Goal: Task Accomplishment & Management: Manage account settings

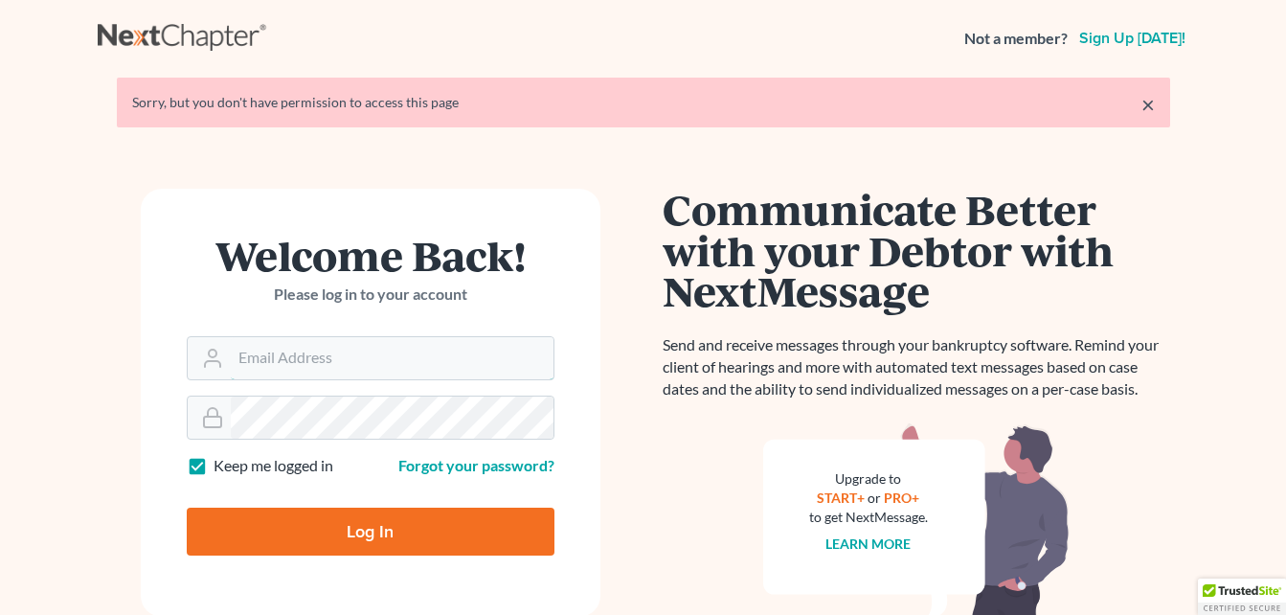
type input "Next Chapter"
click at [373, 536] on input "Log In" at bounding box center [371, 532] width 368 height 48
type input "Thinking..."
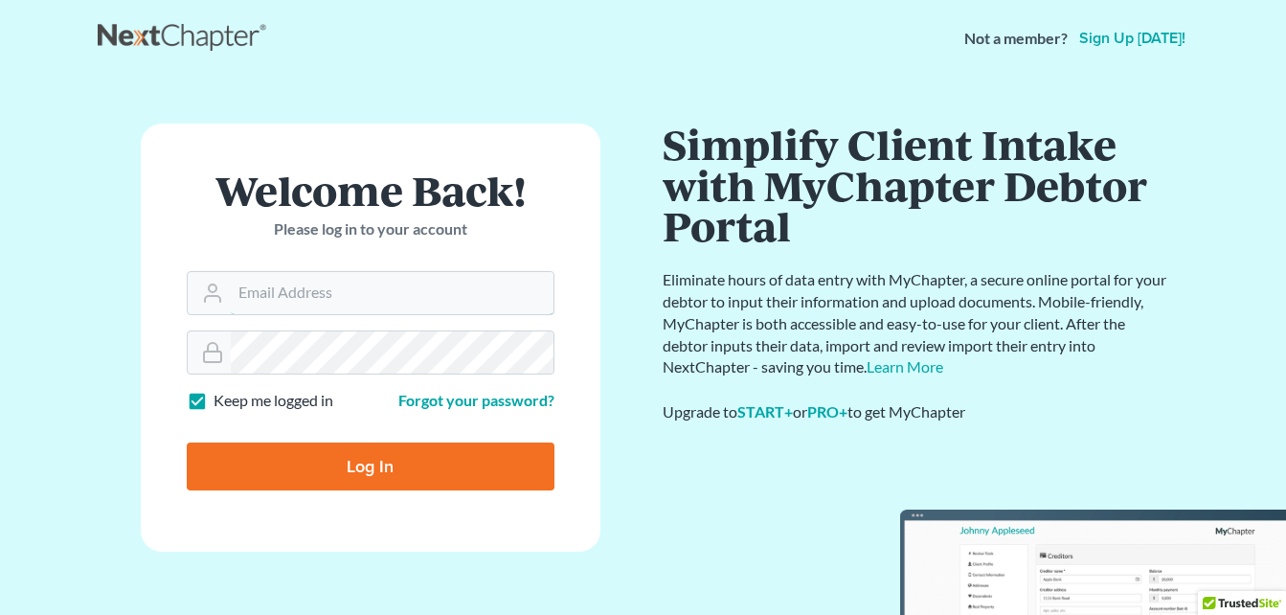
type input "Next Chapter"
click at [367, 454] on input "Log In" at bounding box center [371, 466] width 368 height 48
type input "Thinking..."
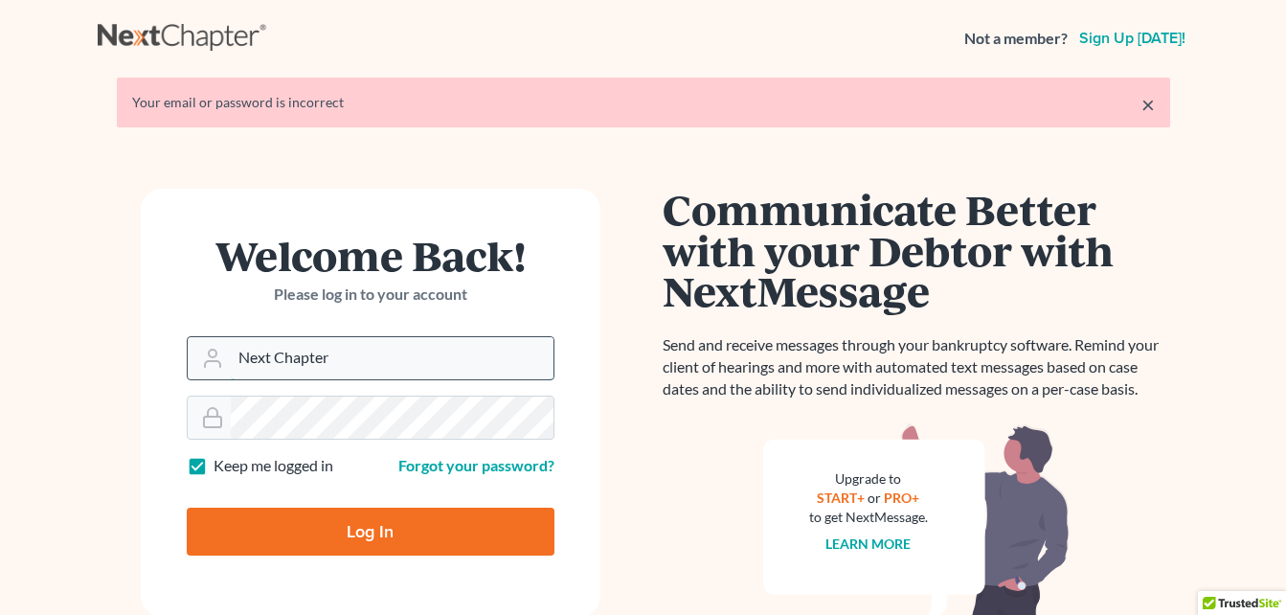
click at [368, 369] on input "Next Chapter" at bounding box center [392, 358] width 323 height 42
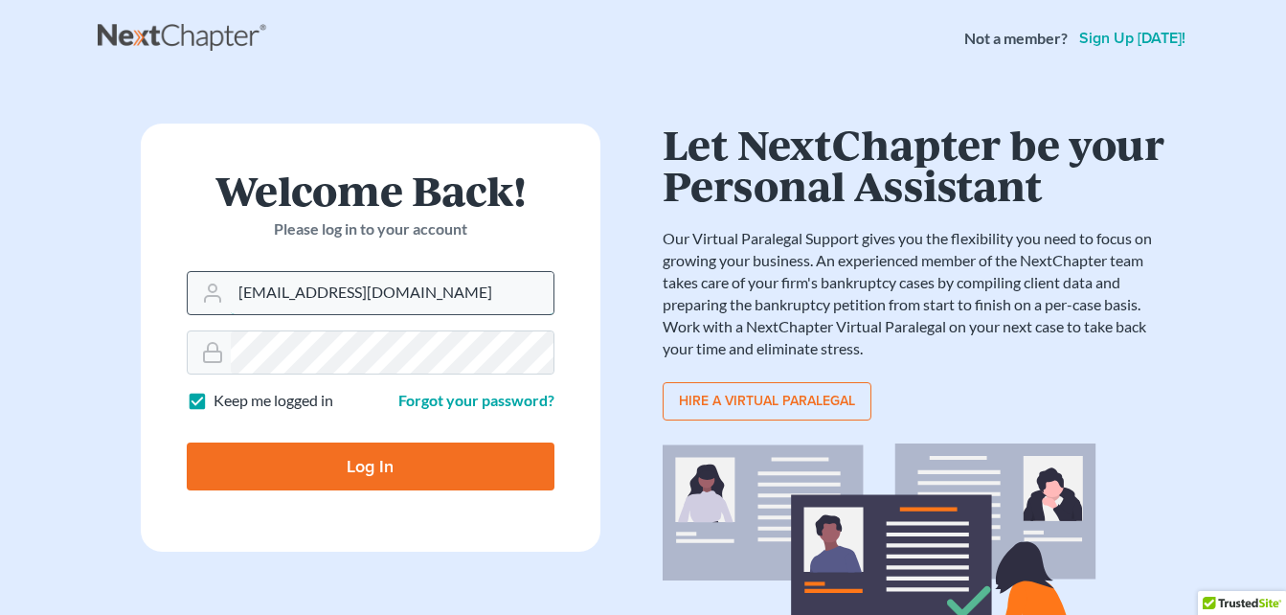
type input "[EMAIL_ADDRESS][DOMAIN_NAME]"
click at [378, 460] on input "Log In" at bounding box center [371, 466] width 368 height 48
type input "Thinking..."
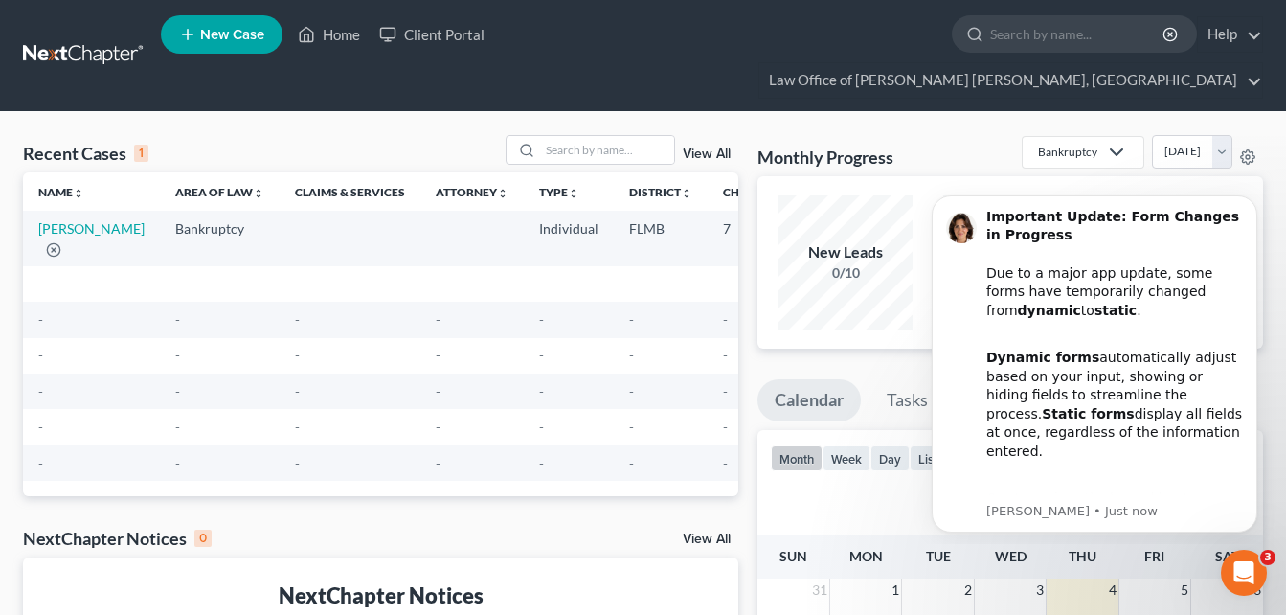
drag, startPoint x: 1210, startPoint y: 1, endPoint x: 297, endPoint y: 285, distance: 955.9
click at [297, 285] on td "-" at bounding box center [350, 283] width 141 height 35
click at [1143, 63] on link "Law Office of [PERSON_NAME] [PERSON_NAME], [GEOGRAPHIC_DATA]" at bounding box center [1010, 80] width 503 height 34
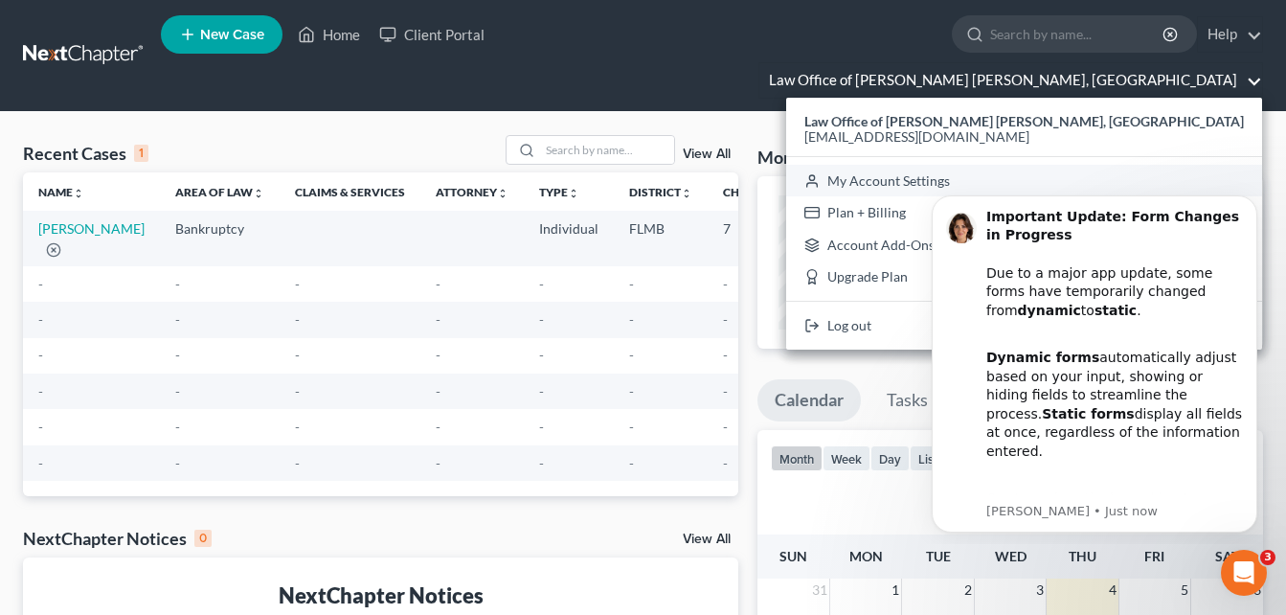
click at [1075, 165] on link "My Account Settings" at bounding box center [1024, 181] width 476 height 33
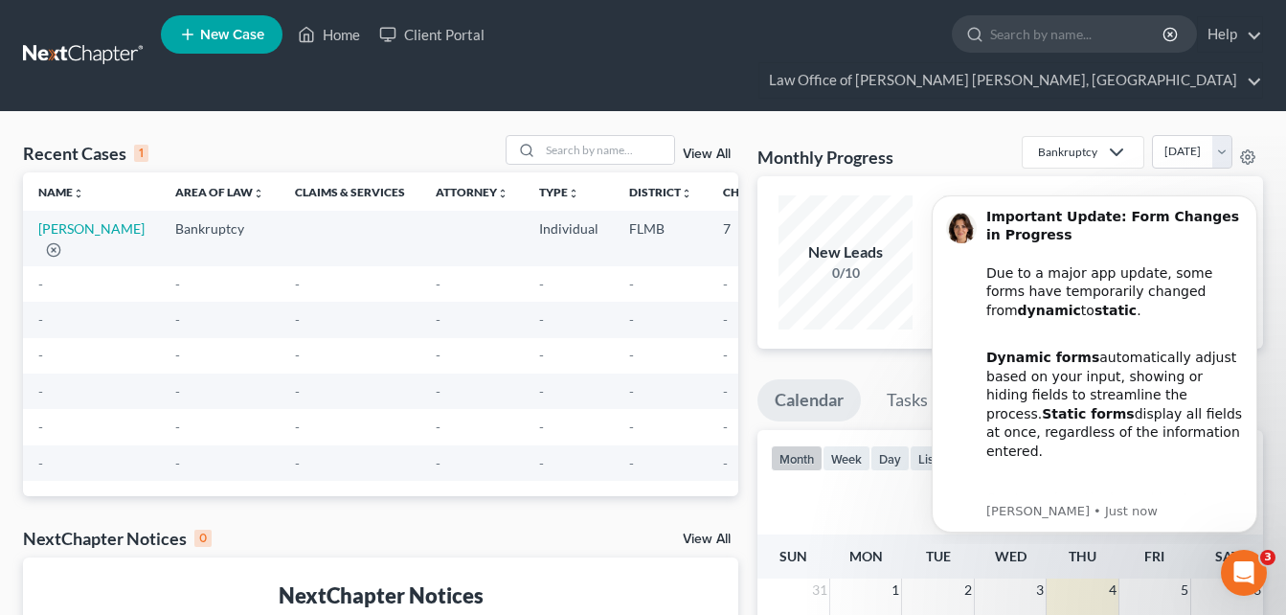
select select "15"
select select "24"
select select "9"
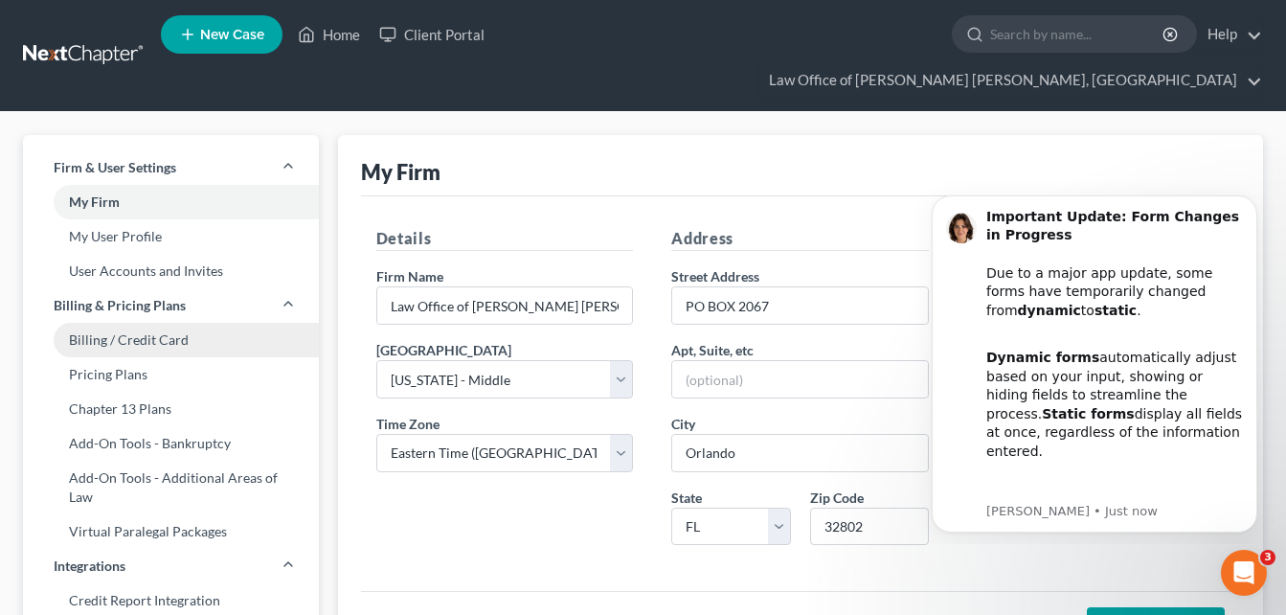
click at [150, 323] on link "Billing / Credit Card" at bounding box center [171, 340] width 296 height 34
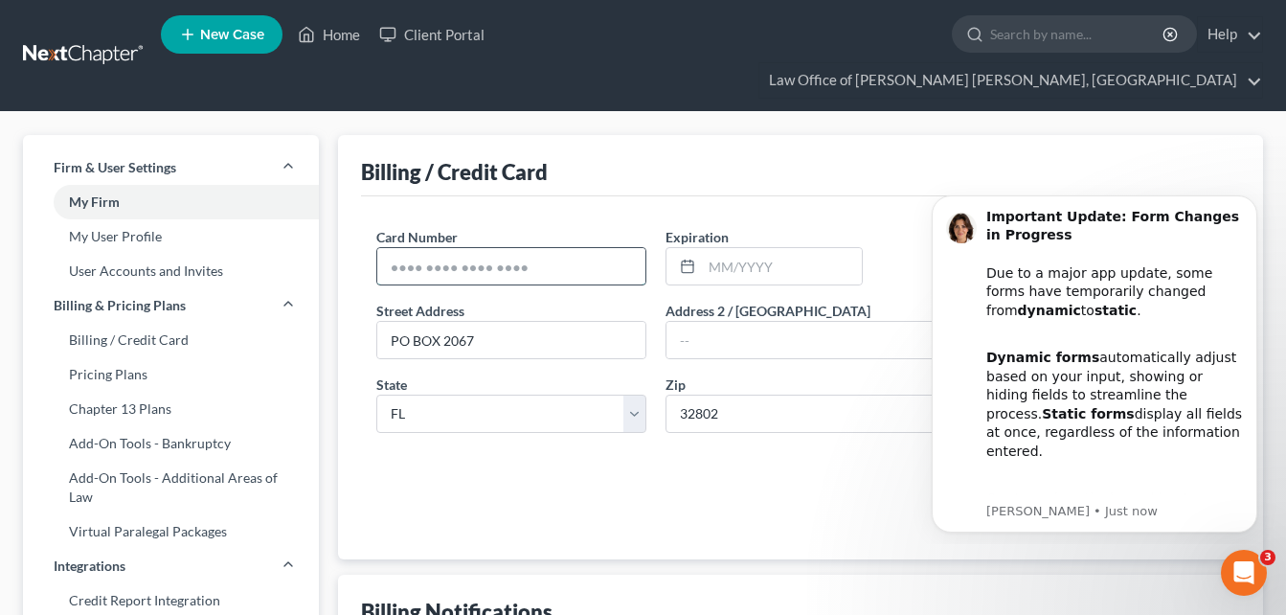
click at [556, 248] on input "text" at bounding box center [511, 266] width 268 height 36
select select "8"
type input "4130371208279257"
type input "05/2029"
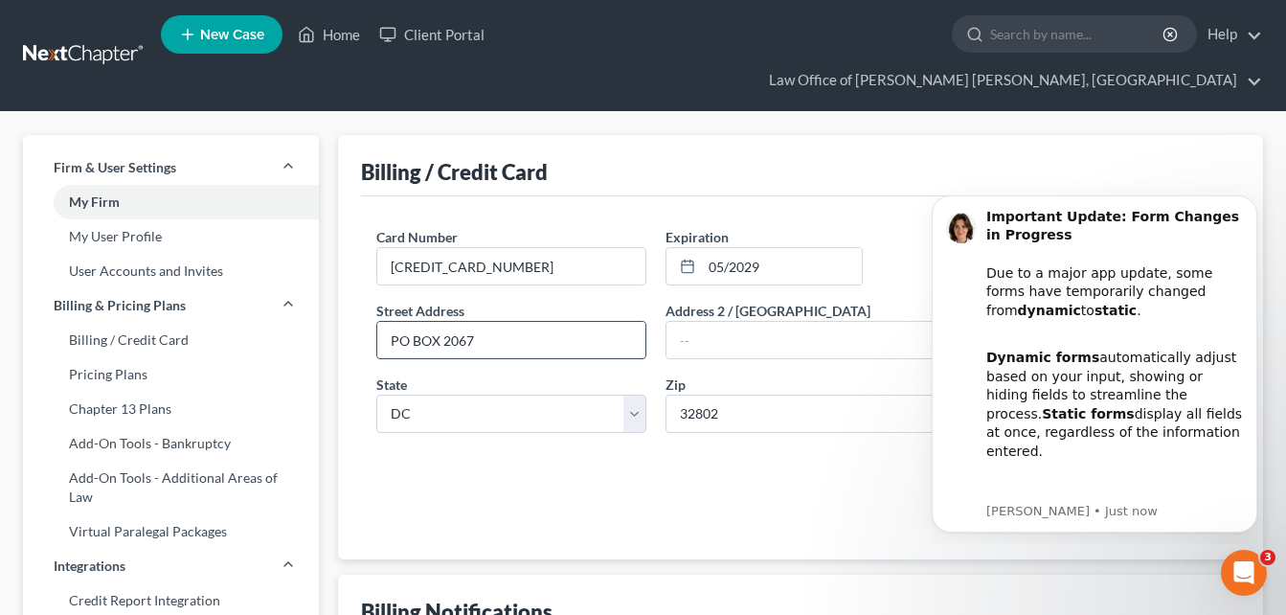
click at [566, 322] on input "PO BOX 2067" at bounding box center [511, 340] width 268 height 36
type input "P"
type input "600 Rhode Island Ave NE Apt 428"
click at [762, 395] on input "32802" at bounding box center [801, 414] width 270 height 38
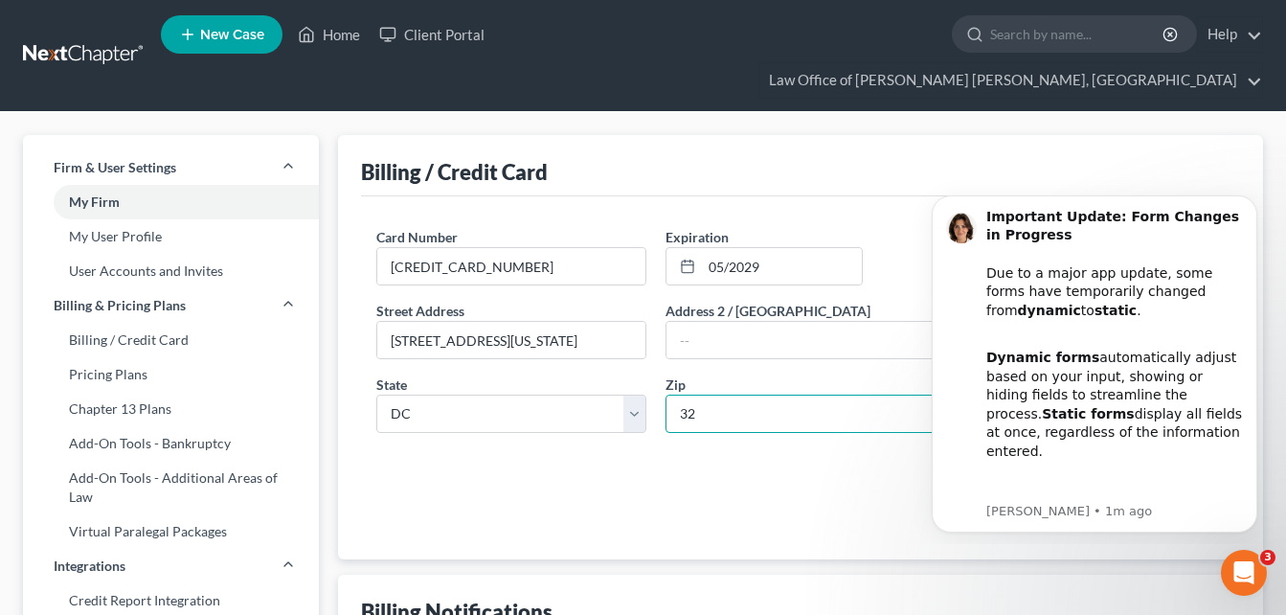
type input "3"
type input "20002"
type input "Washington"
click at [619, 476] on div at bounding box center [800, 488] width 848 height 80
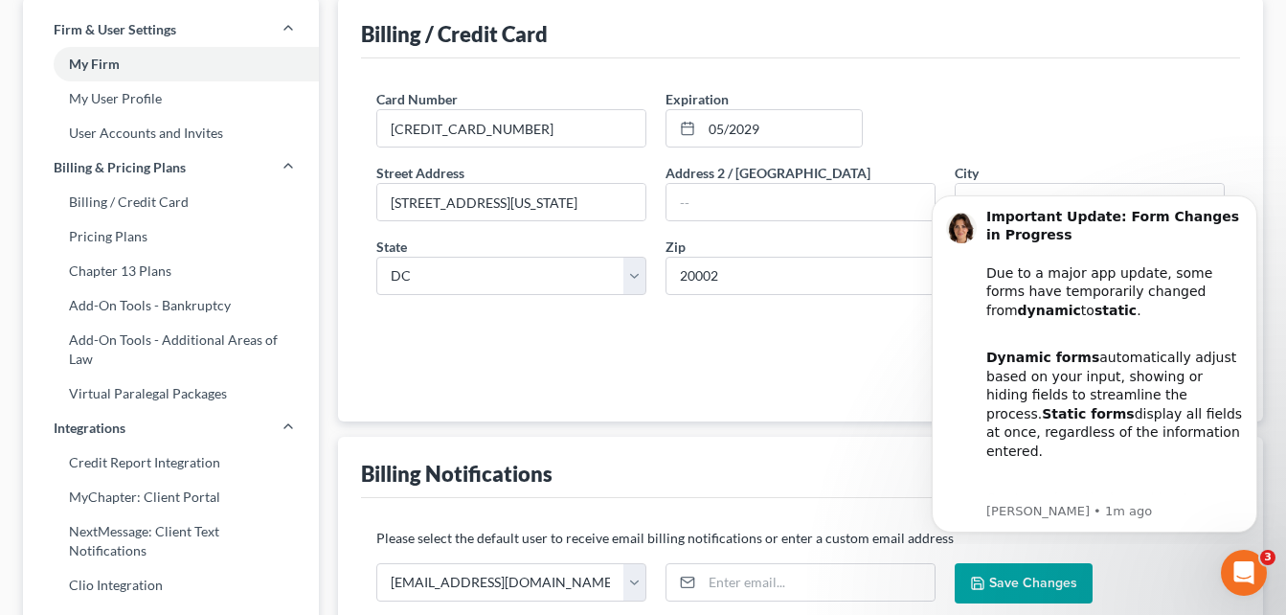
scroll to position [278, 0]
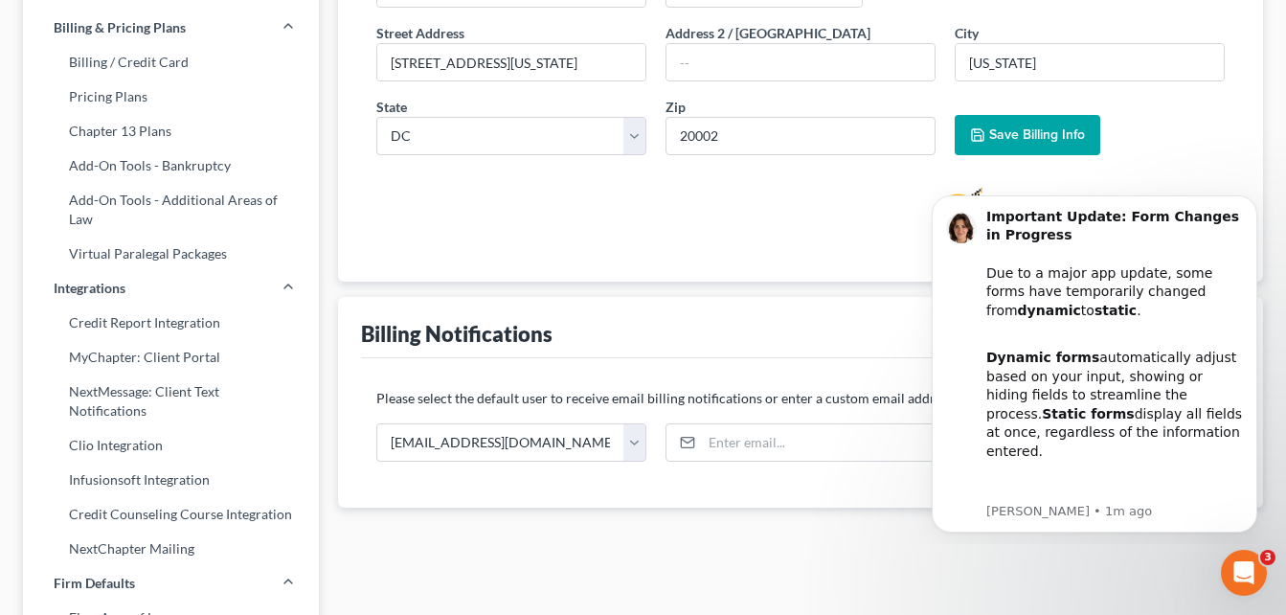
click at [1020, 126] on span "Save Billing Info" at bounding box center [1037, 134] width 96 height 16
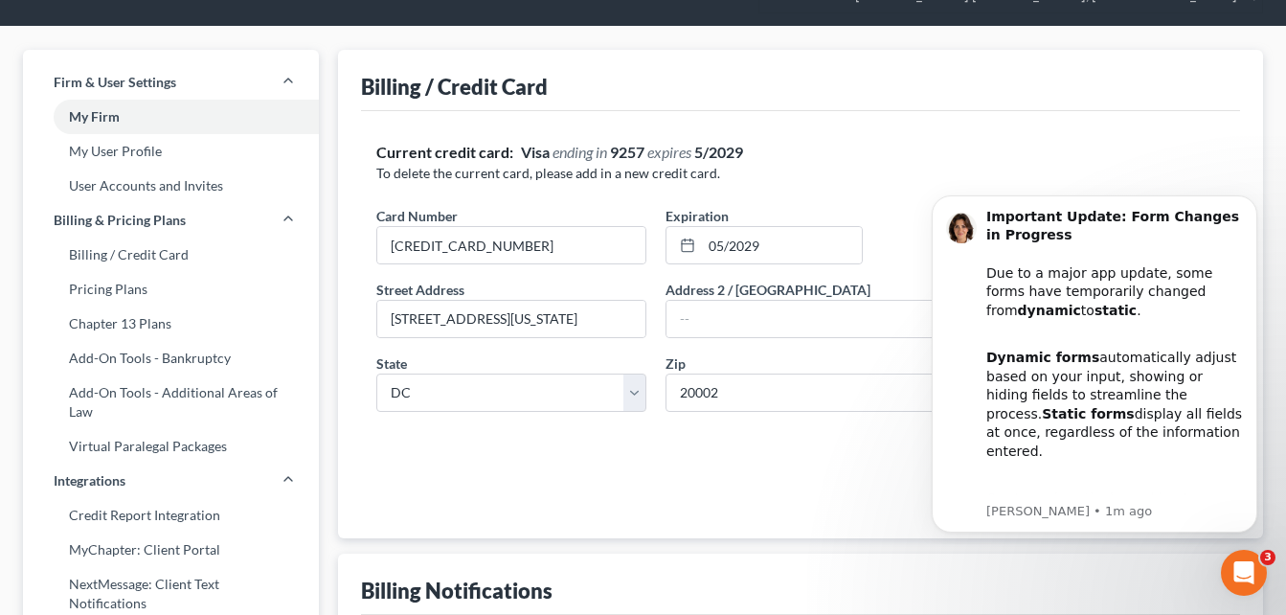
scroll to position [0, 0]
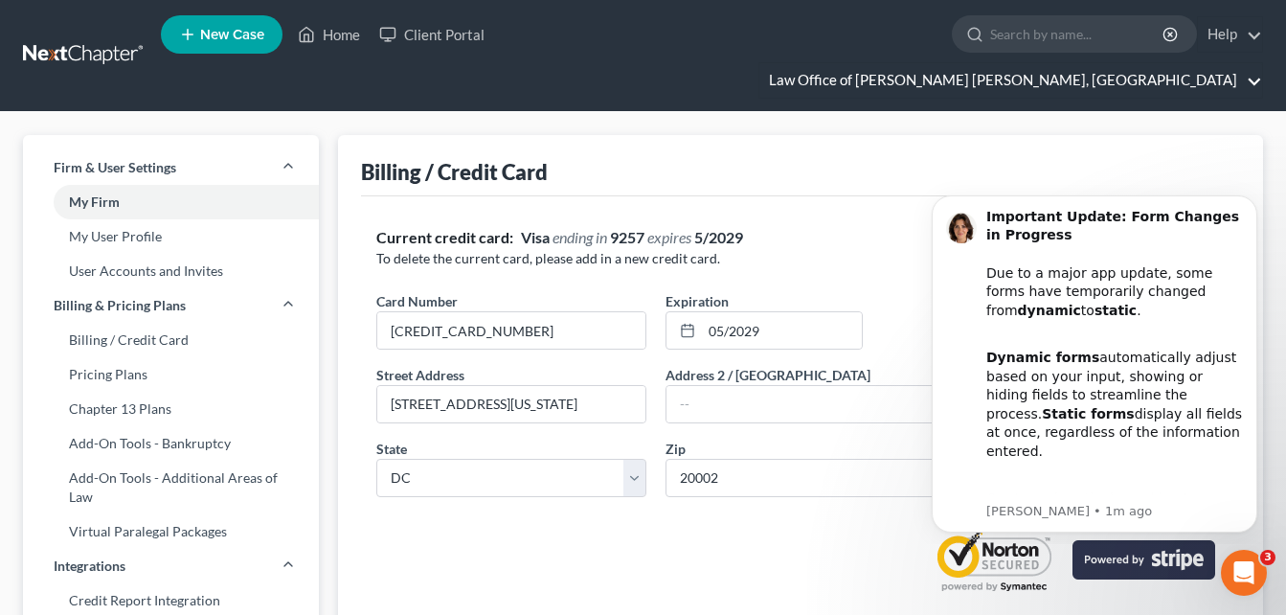
click at [1261, 63] on link "Law Office of [PERSON_NAME] [PERSON_NAME], [GEOGRAPHIC_DATA]" at bounding box center [1010, 80] width 503 height 34
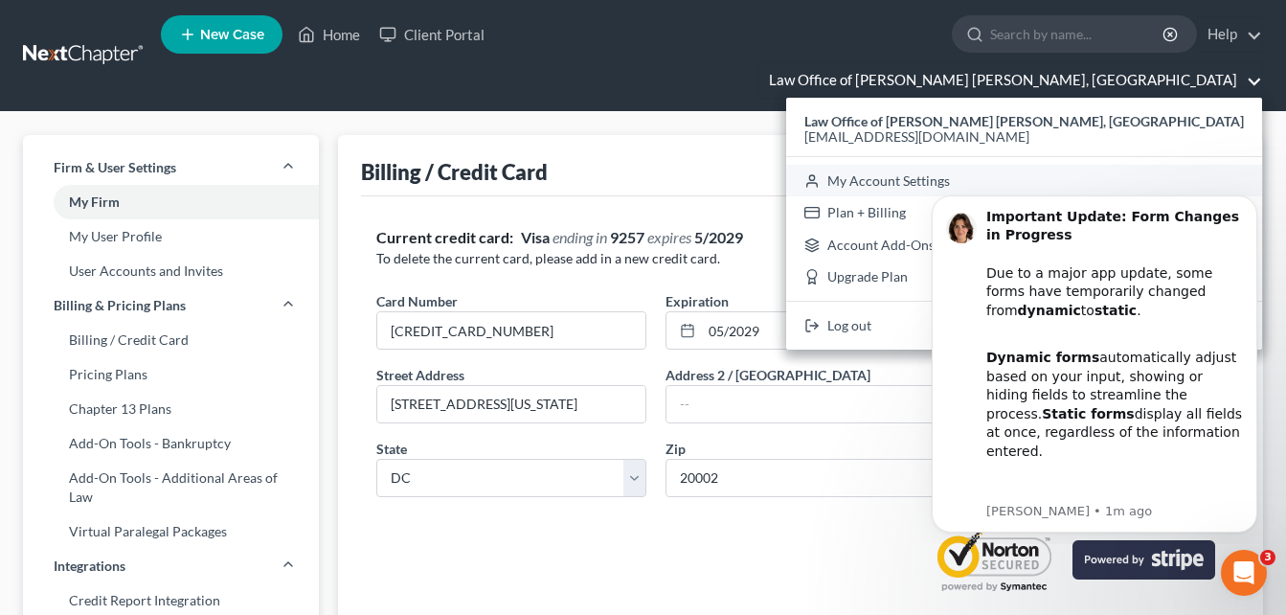
click at [1126, 165] on link "My Account Settings" at bounding box center [1024, 181] width 476 height 33
select select "15"
select select "24"
select select "9"
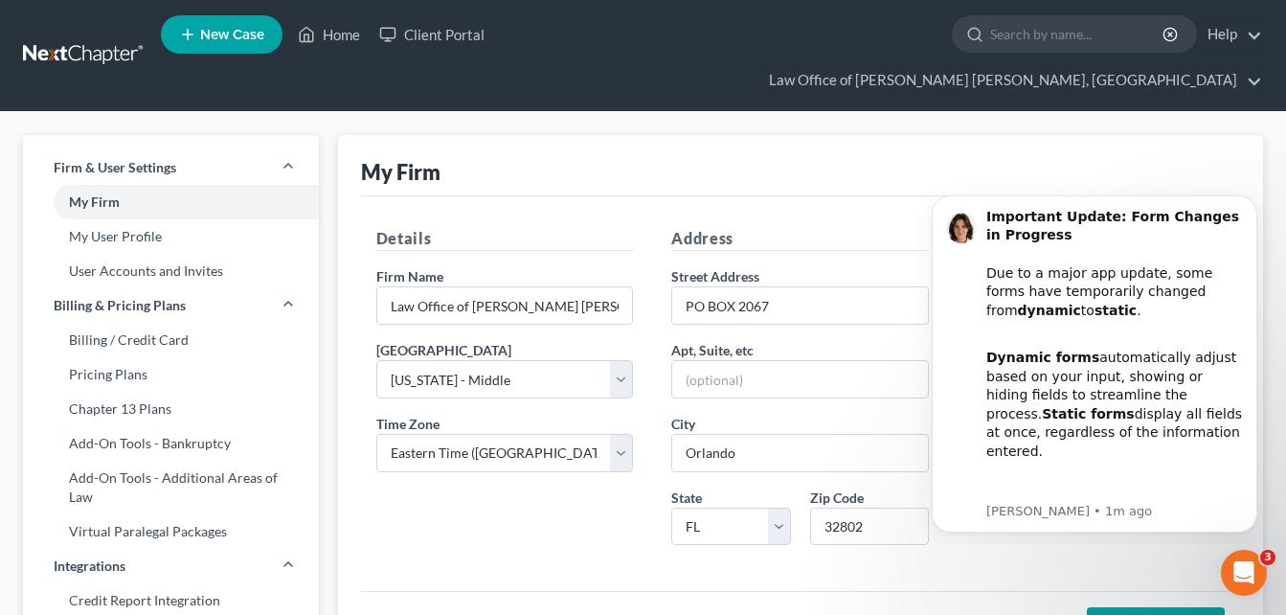
click at [138, 219] on link "My User Profile" at bounding box center [171, 236] width 296 height 34
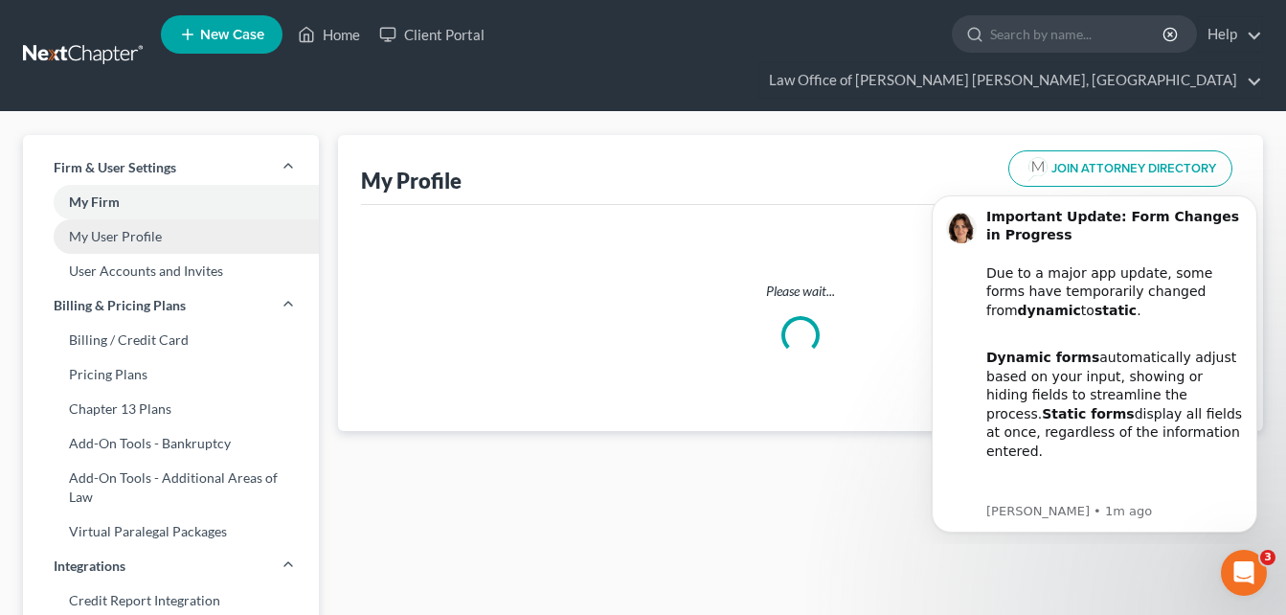
select select "9"
select select "attorney"
select select "0"
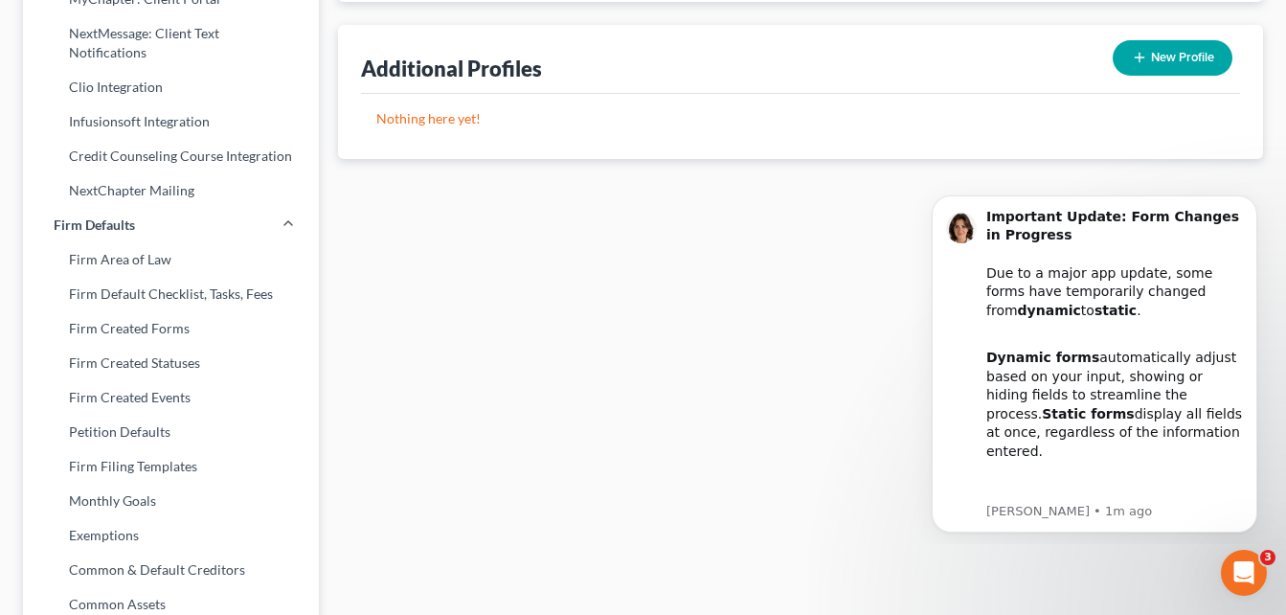
scroll to position [639, 0]
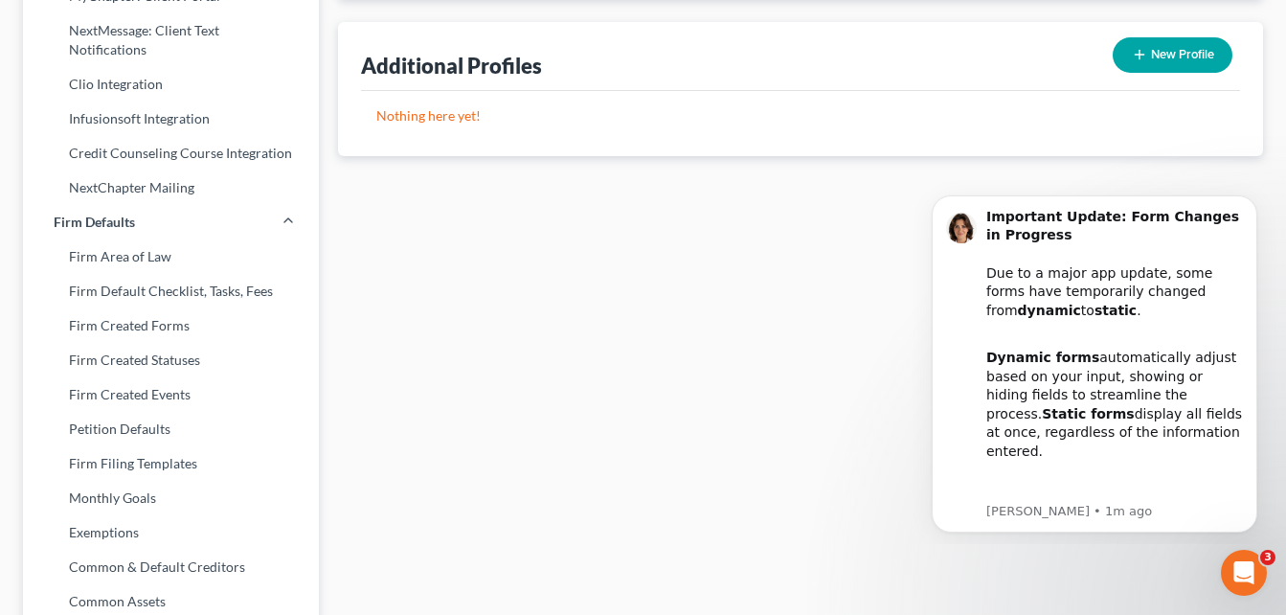
drag, startPoint x: 1300, startPoint y: 6, endPoint x: 770, endPoint y: 316, distance: 613.8
click at [770, 316] on div "My Profile JOIN ATTORNEY DIRECTORY First Name * Shannon Last Name * Turner Emai…" at bounding box center [800, 162] width 944 height 1333
drag, startPoint x: 1275, startPoint y: 392, endPoint x: 2201, endPoint y: 240, distance: 938.3
click at [1286, 178] on html "Important Update: Form Changes in Progress Due to a major app update, some form…" at bounding box center [1094, 361] width 383 height 366
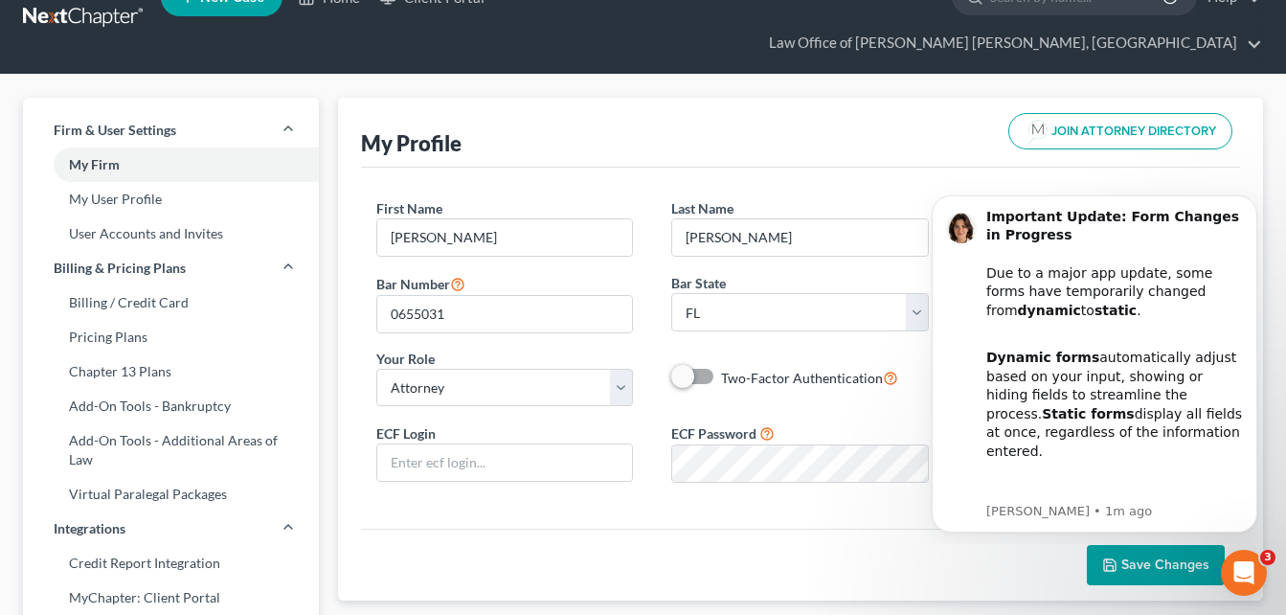
scroll to position [0, 0]
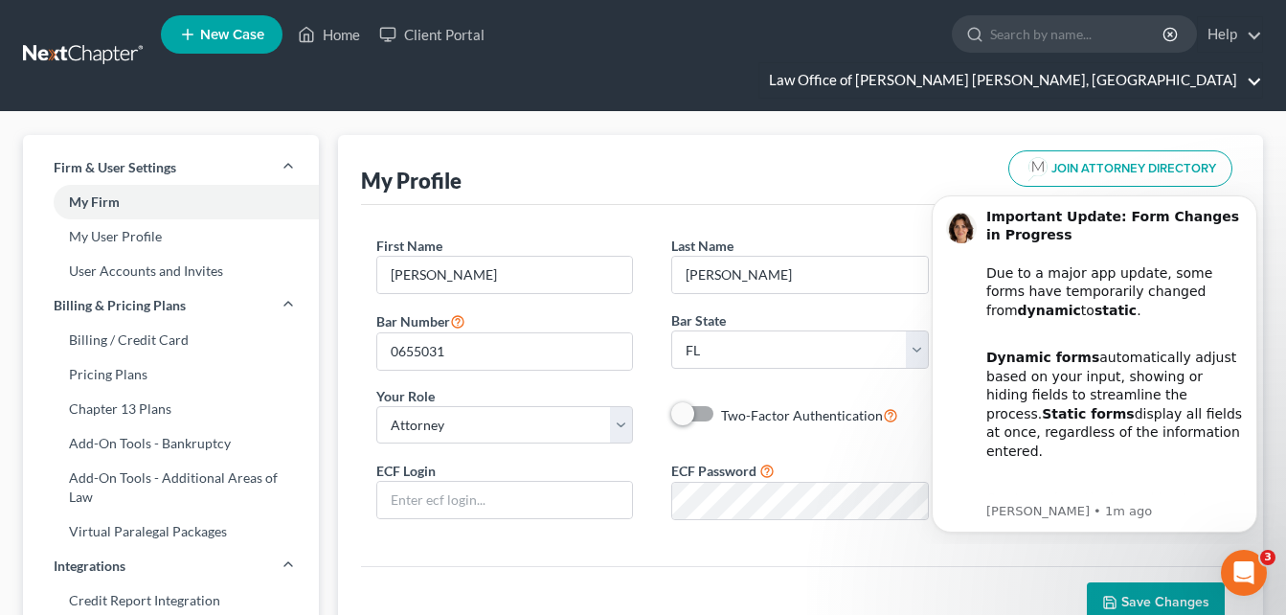
click at [1164, 63] on link "Law Office of [PERSON_NAME] [PERSON_NAME], [GEOGRAPHIC_DATA]" at bounding box center [1010, 80] width 503 height 34
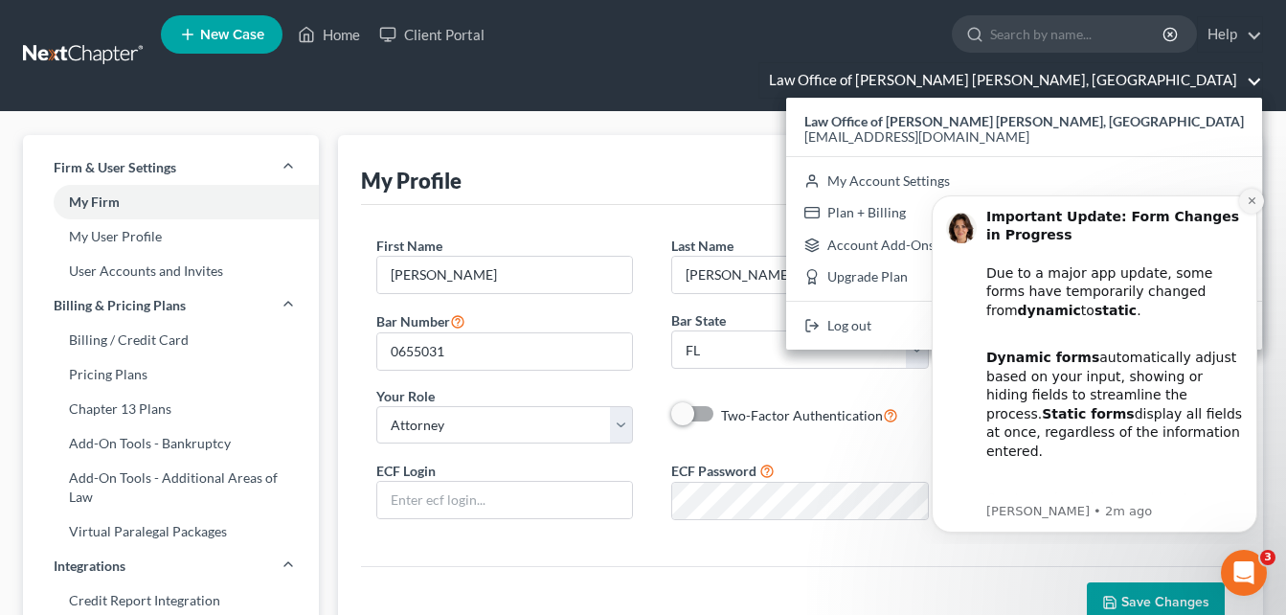
click at [1253, 201] on icon "Dismiss notification" at bounding box center [1251, 200] width 7 height 7
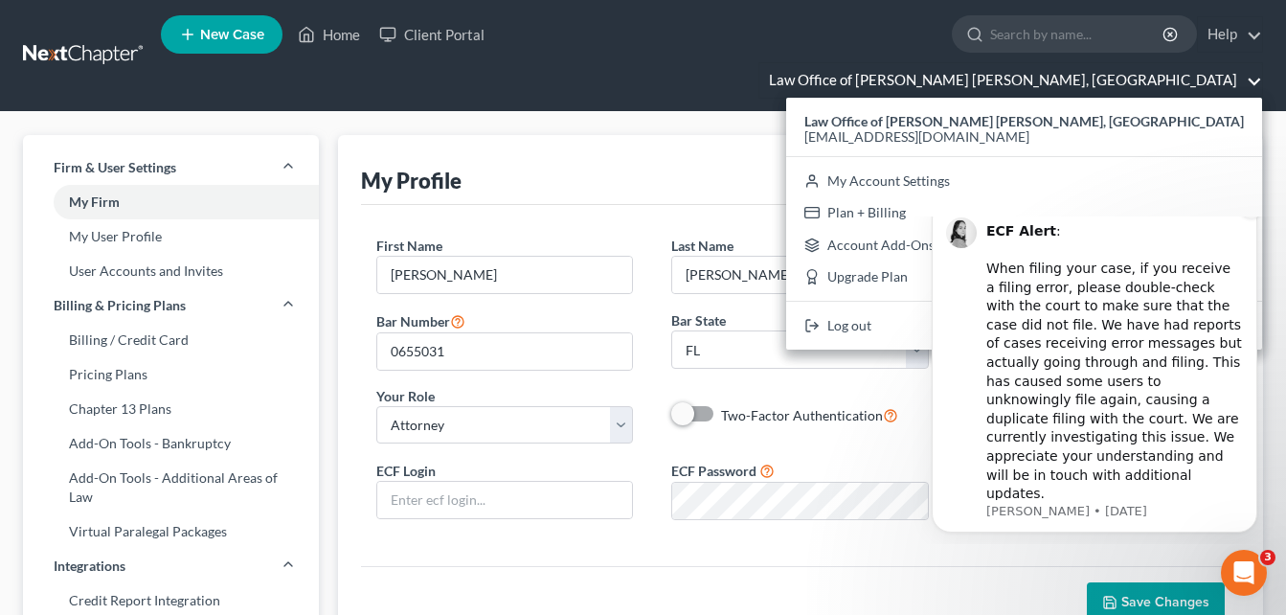
click at [1255, 218] on button "Dismiss notification" at bounding box center [1251, 205] width 25 height 25
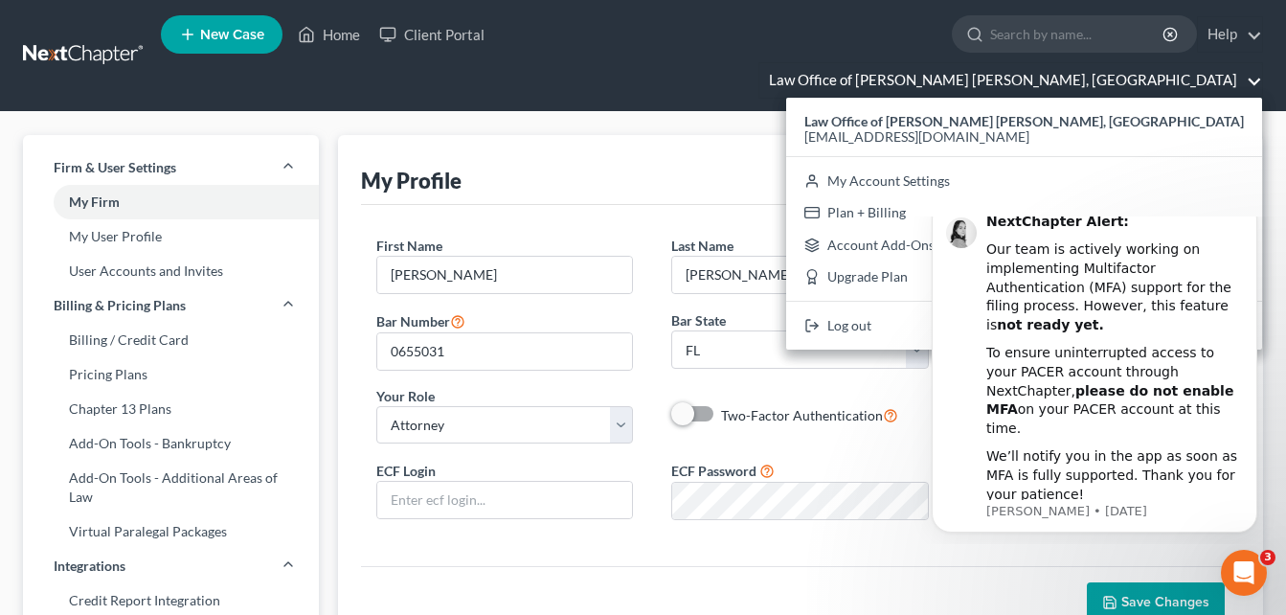
click at [1255, 215] on button "Dismiss notification" at bounding box center [1252, 205] width 20 height 20
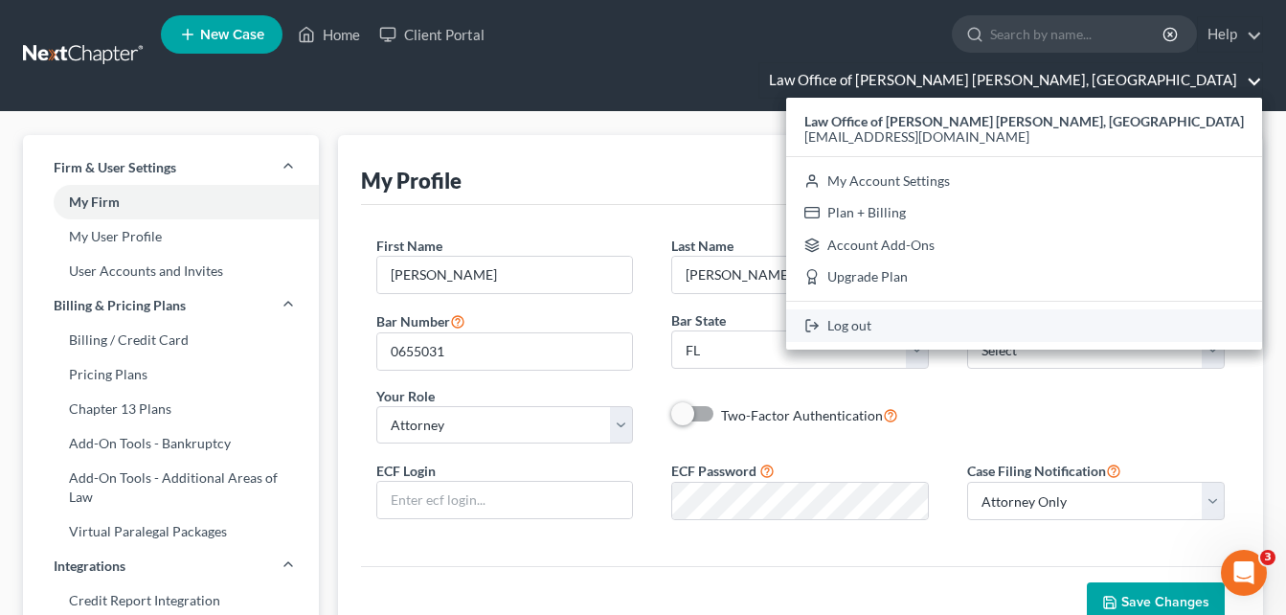
click at [1064, 309] on link "Log out" at bounding box center [1024, 325] width 476 height 33
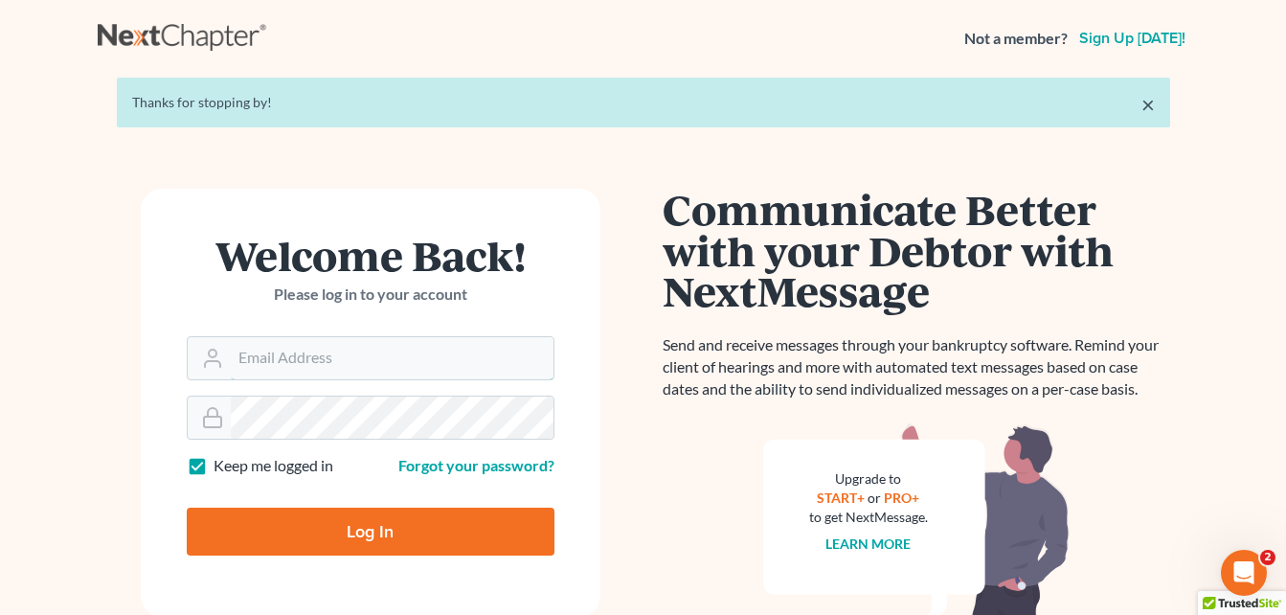
type input "[EMAIL_ADDRESS][DOMAIN_NAME]"
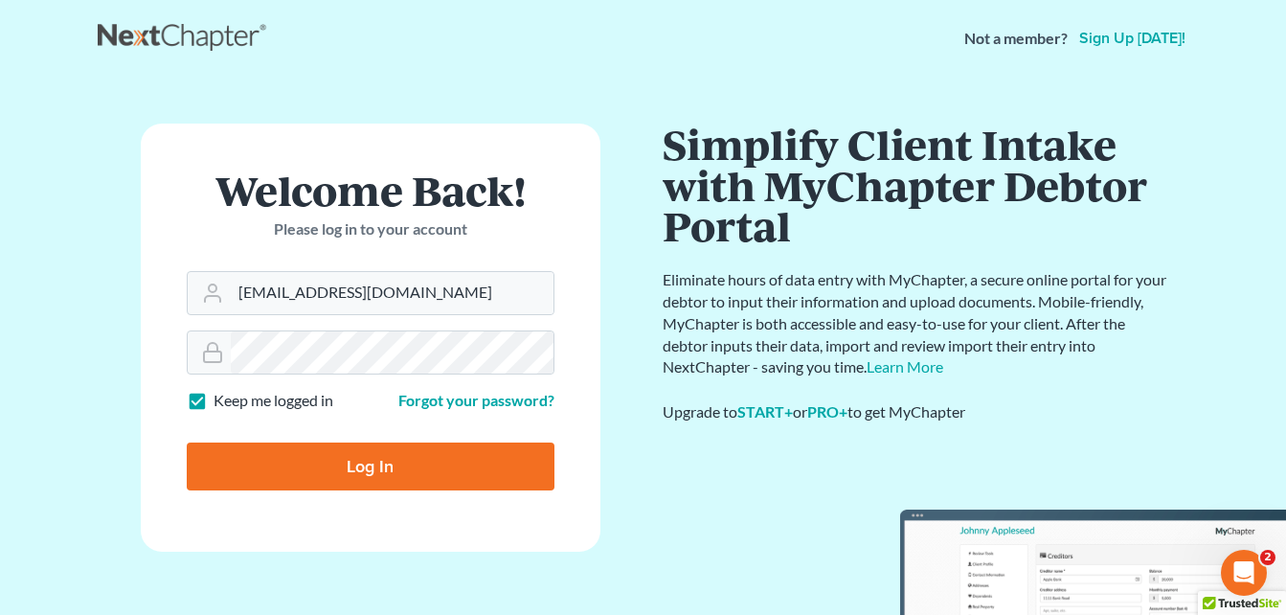
click at [285, 547] on form "Welcome Back! Please log in to your account Email Address [EMAIL_ADDRESS][DOMAI…" at bounding box center [371, 338] width 460 height 428
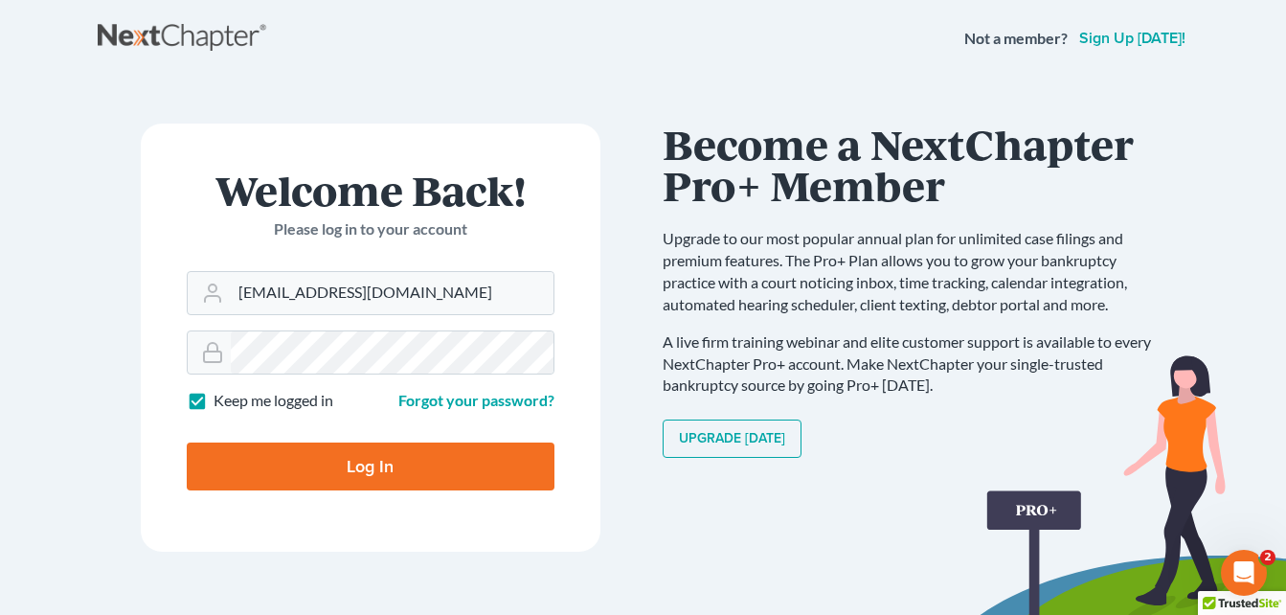
click at [664, 511] on div "Communicate Better with your Debtor with NextMessage Send and receive messages …" at bounding box center [917, 354] width 508 height 460
click at [181, 551] on form "Welcome Back! Please log in to your account Email Address turnerkeith01@gmail.c…" at bounding box center [371, 338] width 460 height 428
click at [373, 460] on input "Log In" at bounding box center [371, 466] width 368 height 48
type input "Thinking..."
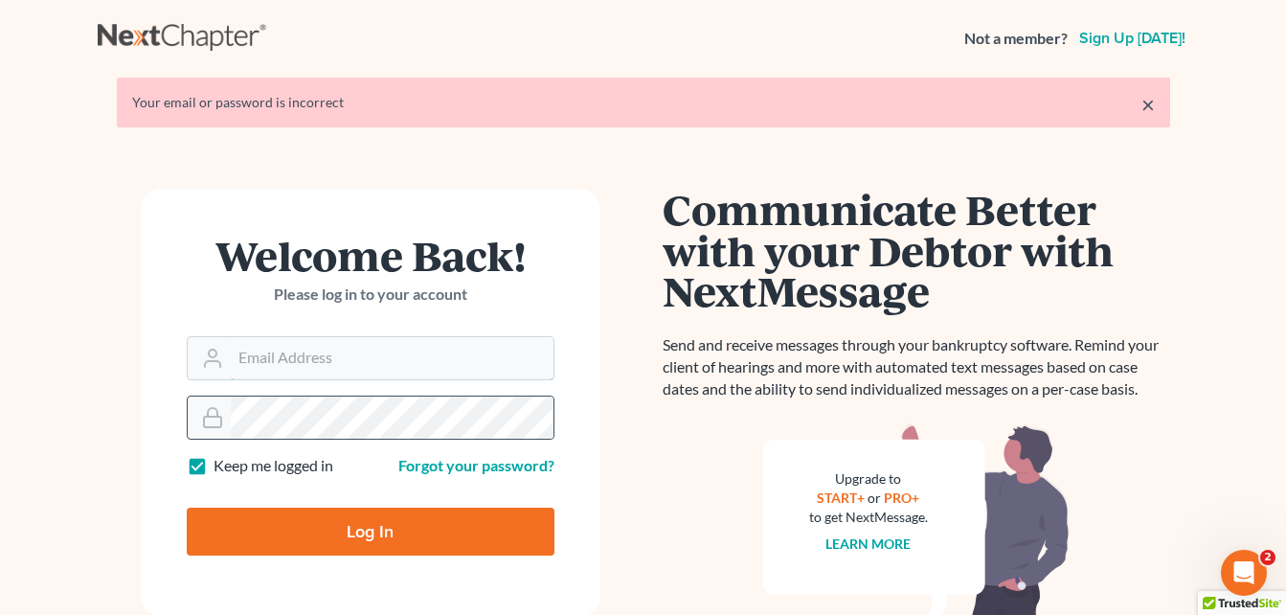
type input "[EMAIL_ADDRESS][DOMAIN_NAME]"
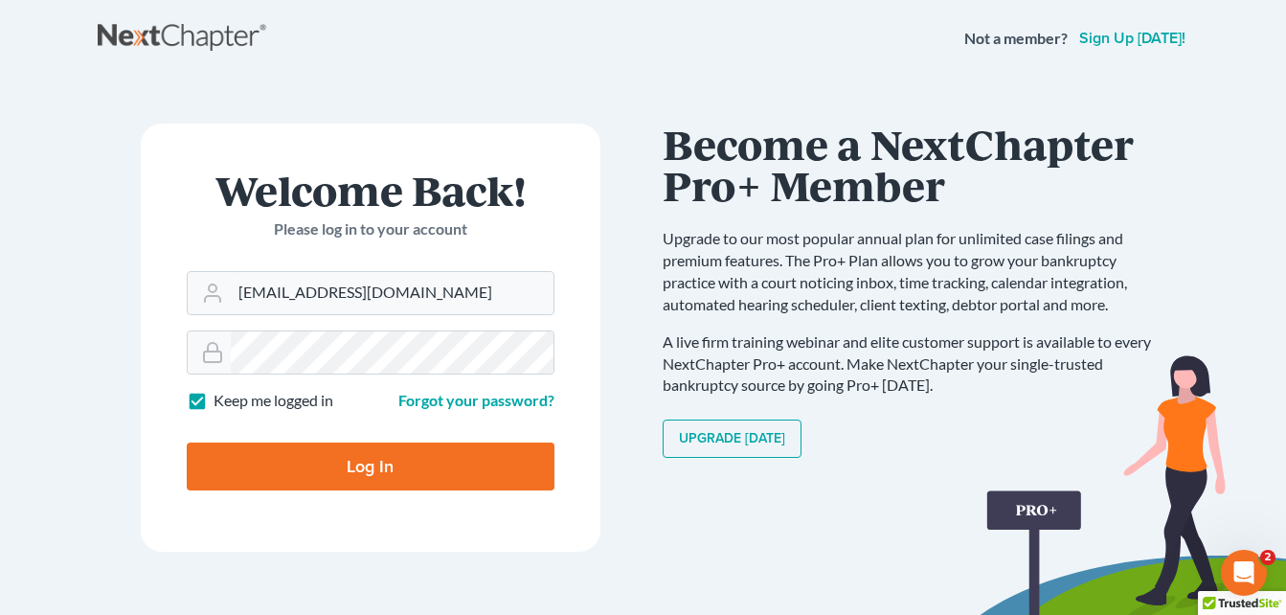
click at [250, 471] on input "Log In" at bounding box center [371, 466] width 368 height 48
type input "Thinking..."
